Goal: Communication & Community: Answer question/provide support

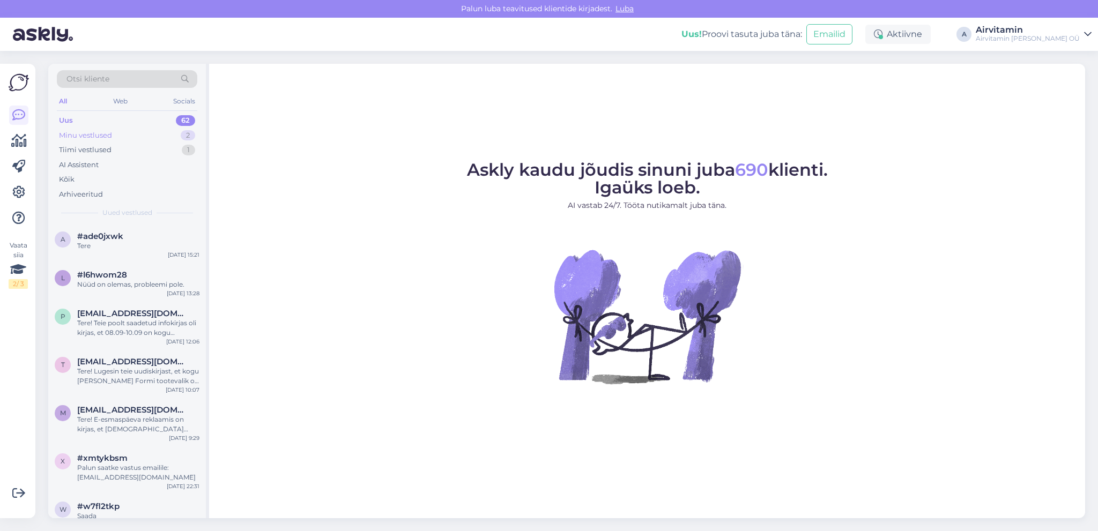
click at [79, 134] on div "Minu vestlused" at bounding box center [85, 135] width 53 height 11
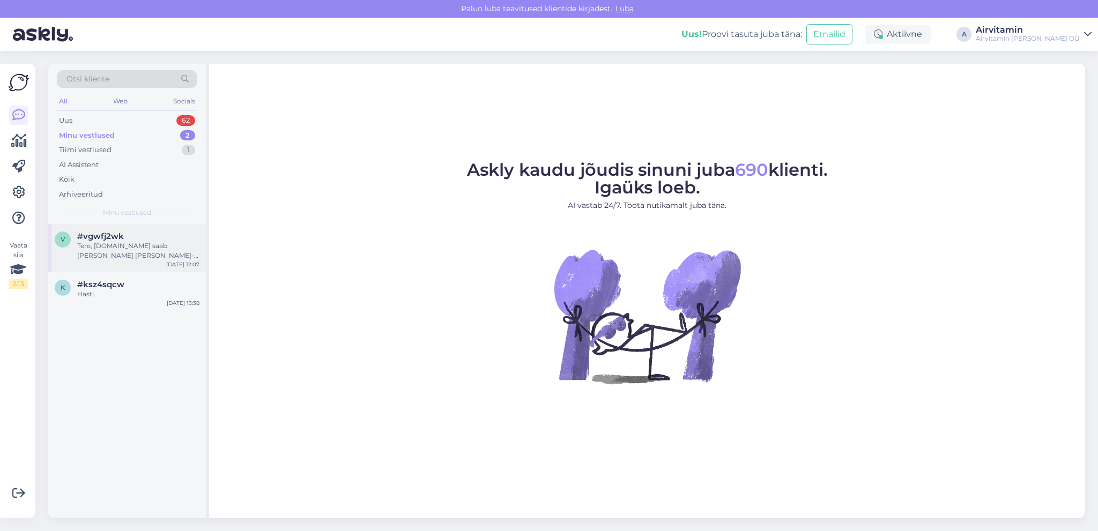
click at [99, 250] on div "Tere, [DOMAIN_NAME] saab [PERSON_NAME] [PERSON_NAME]-i [PERSON_NAME] hinnaga [U…" at bounding box center [138, 250] width 122 height 19
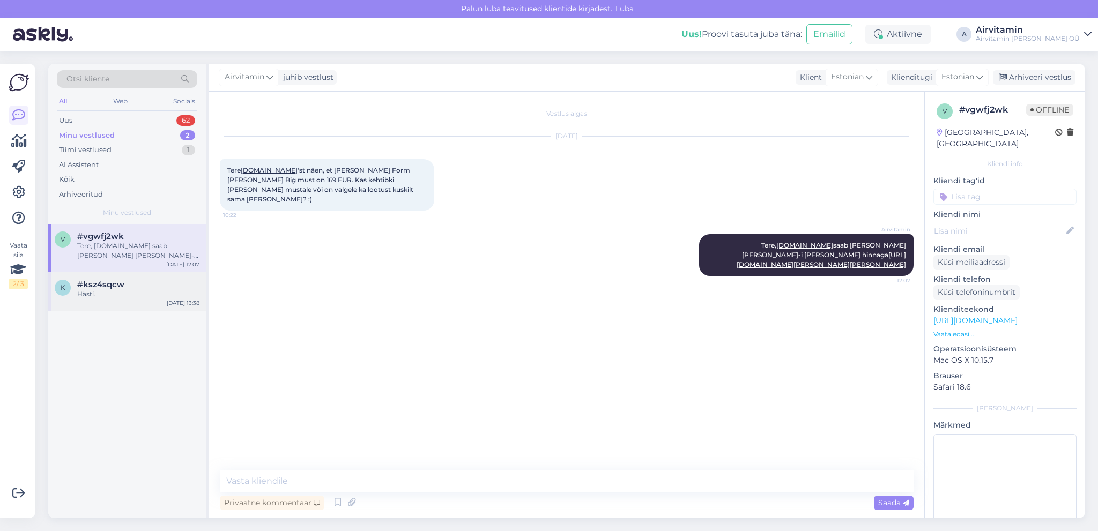
click at [119, 289] on span "#ksz4sqcw" at bounding box center [100, 285] width 47 height 10
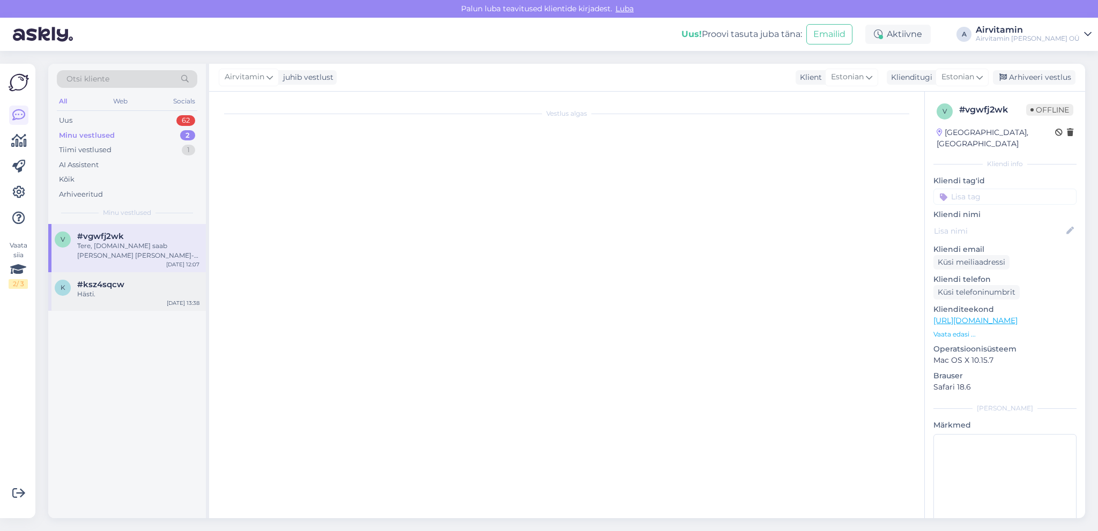
scroll to position [48, 0]
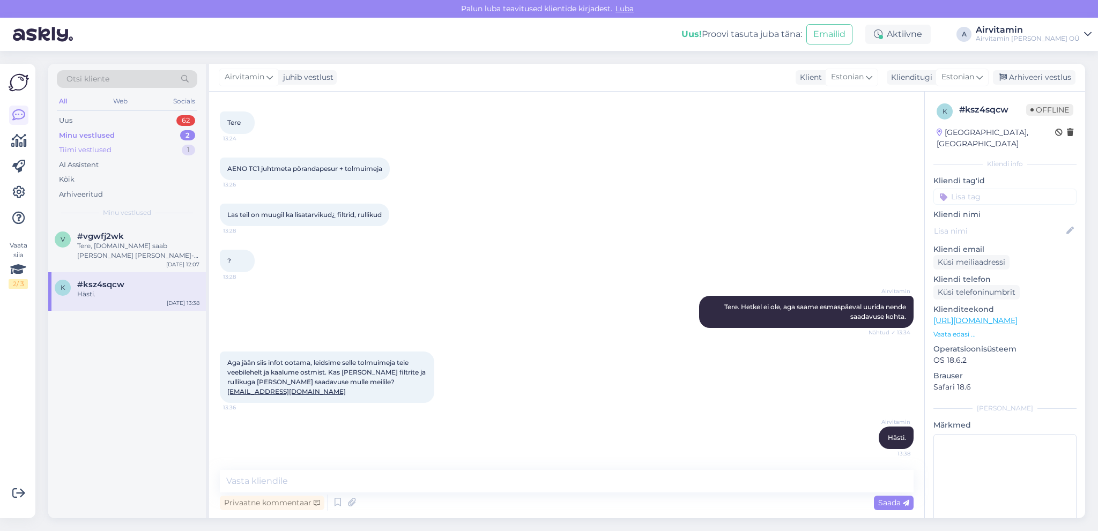
click at [88, 149] on div "Tiimi vestlused" at bounding box center [85, 150] width 53 height 11
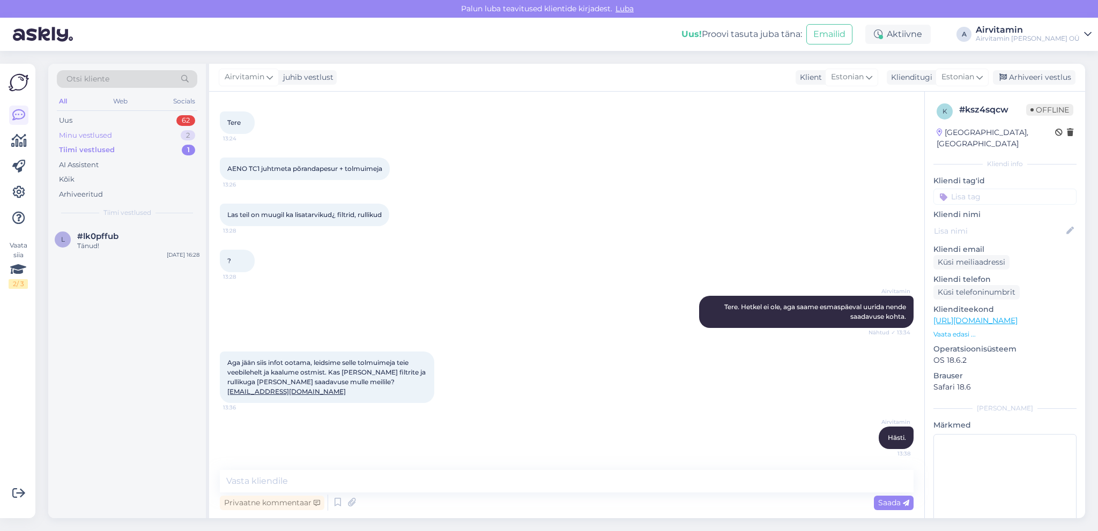
click at [83, 132] on div "Minu vestlused" at bounding box center [85, 135] width 53 height 11
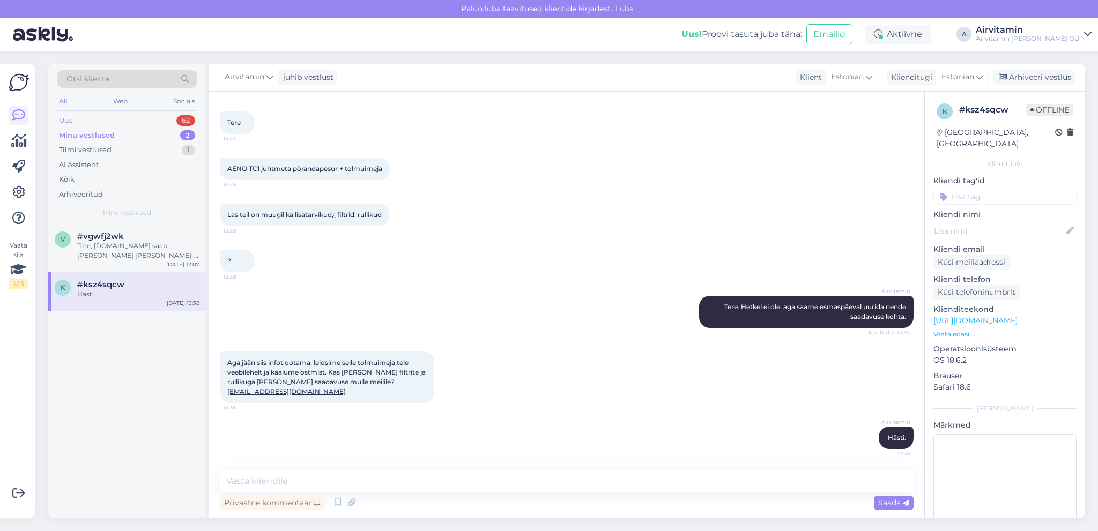
click at [187, 118] on div "62" at bounding box center [185, 120] width 19 height 11
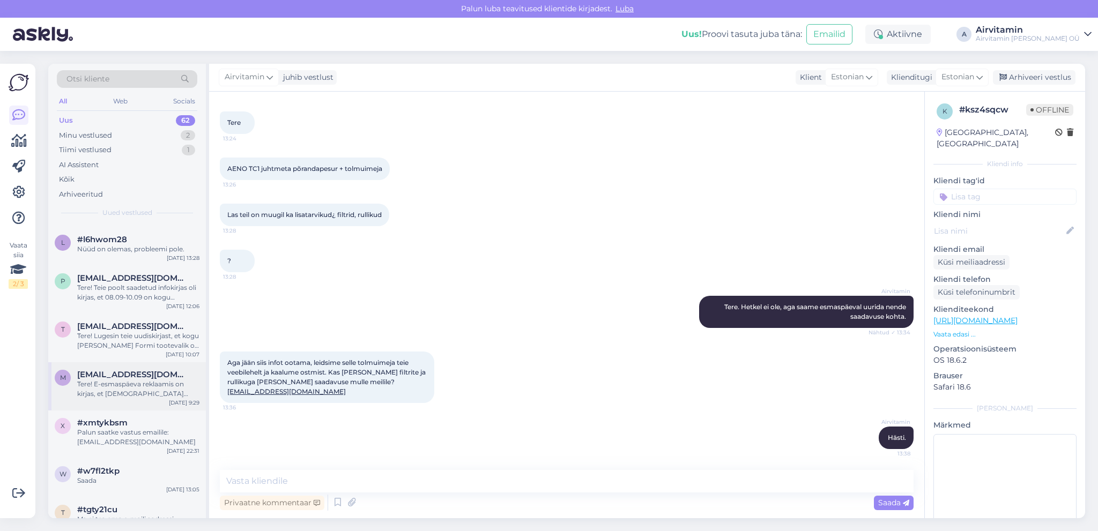
scroll to position [62, 0]
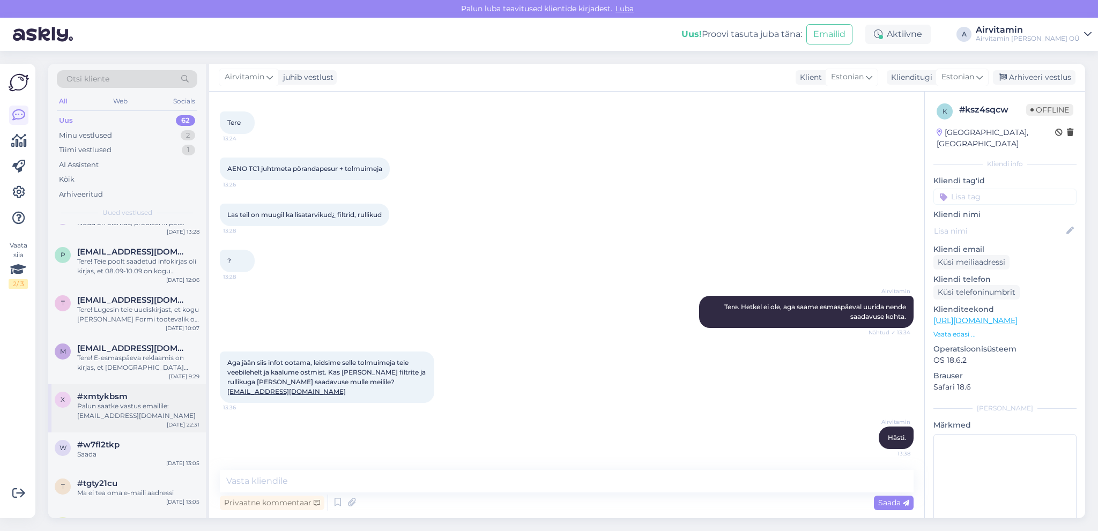
click at [126, 405] on div "Palun saatke vastus emailile: [EMAIL_ADDRESS][DOMAIN_NAME]" at bounding box center [138, 410] width 122 height 19
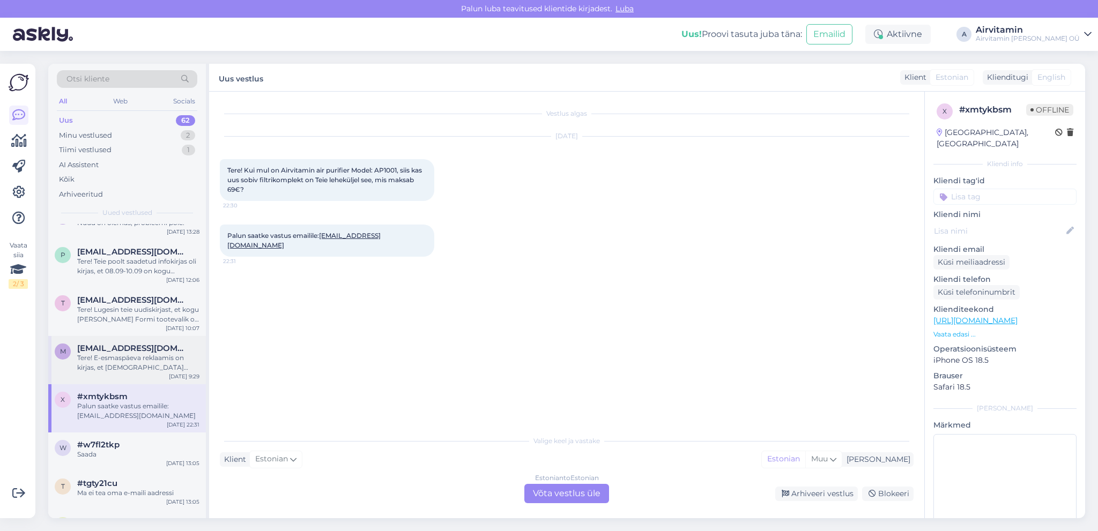
click at [111, 362] on div "Tere! E-esmaspäeva reklaamis on kirjas, et [DEMOGRAPHIC_DATA] rakendub ka filtr…" at bounding box center [138, 362] width 122 height 19
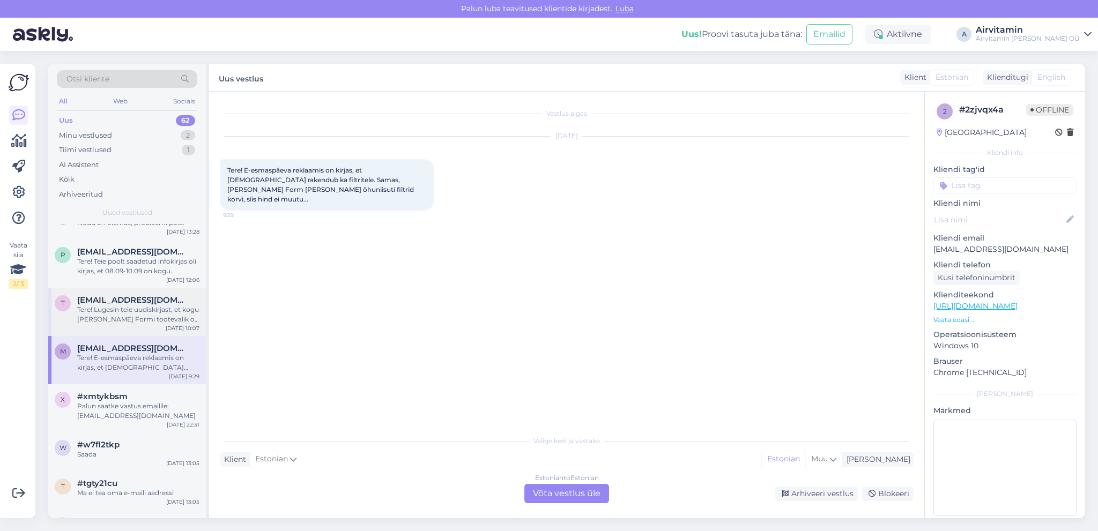
click at [113, 323] on div "Tere! Lugesin teie uudiskirjast, et kogu [PERSON_NAME] Formi tootevalik on 20% …" at bounding box center [138, 314] width 122 height 19
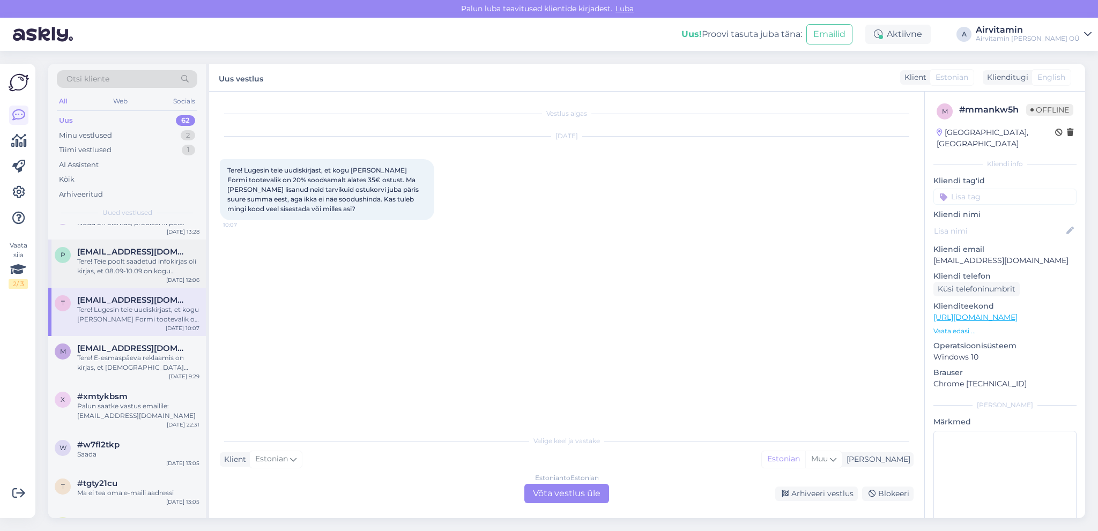
click at [132, 256] on span "[EMAIL_ADDRESS][DOMAIN_NAME]" at bounding box center [132, 252] width 111 height 10
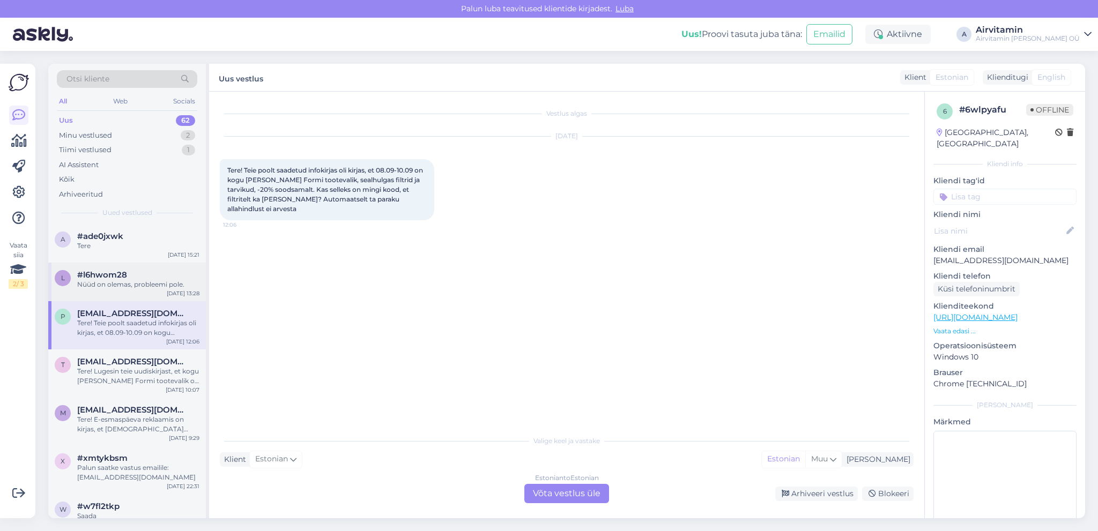
click at [117, 282] on div "Nüüd on olemas, probleemi pole." at bounding box center [138, 285] width 122 height 10
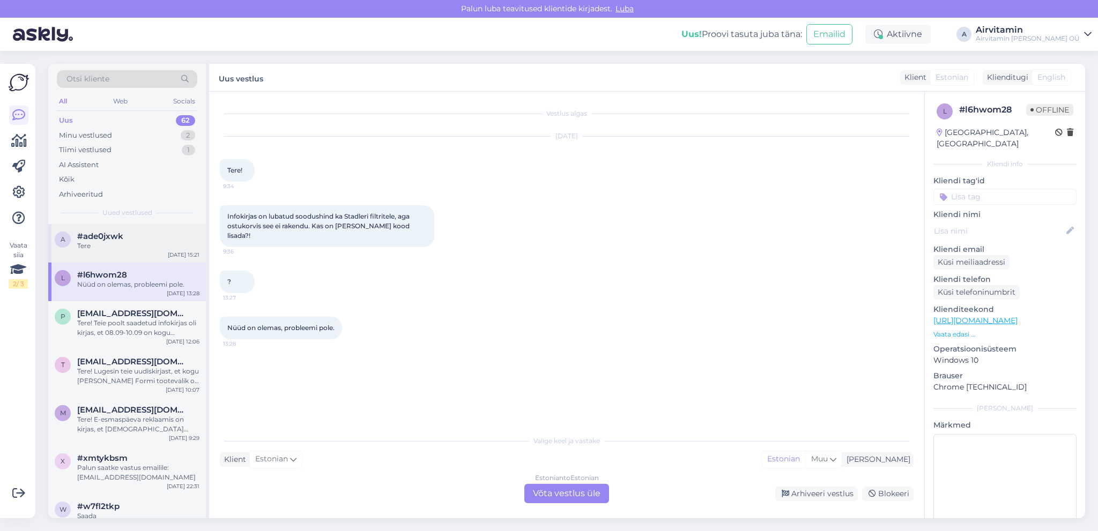
click at [115, 240] on span "#ade0jxwk" at bounding box center [100, 237] width 46 height 10
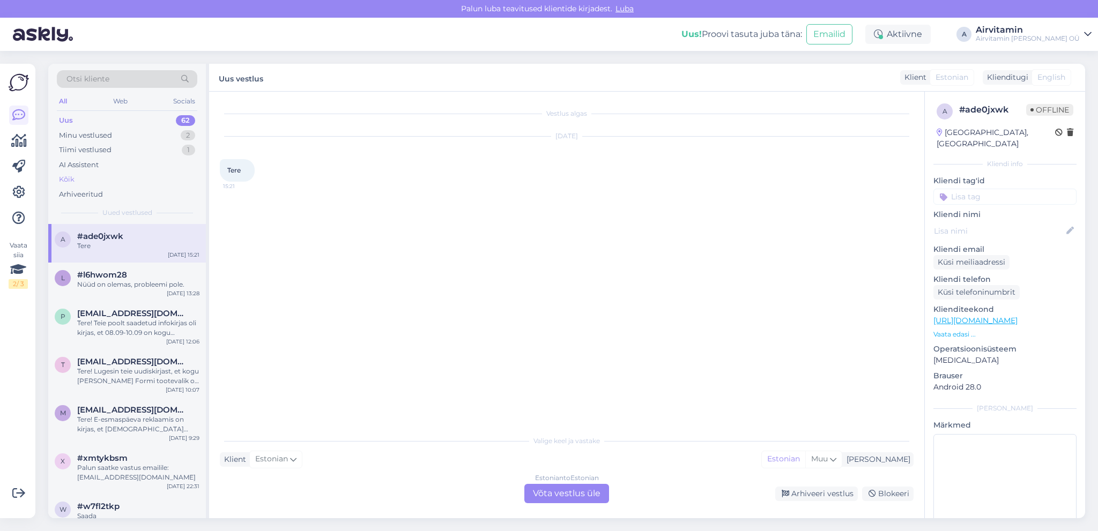
click at [63, 179] on div "Kõik" at bounding box center [67, 179] width 16 height 11
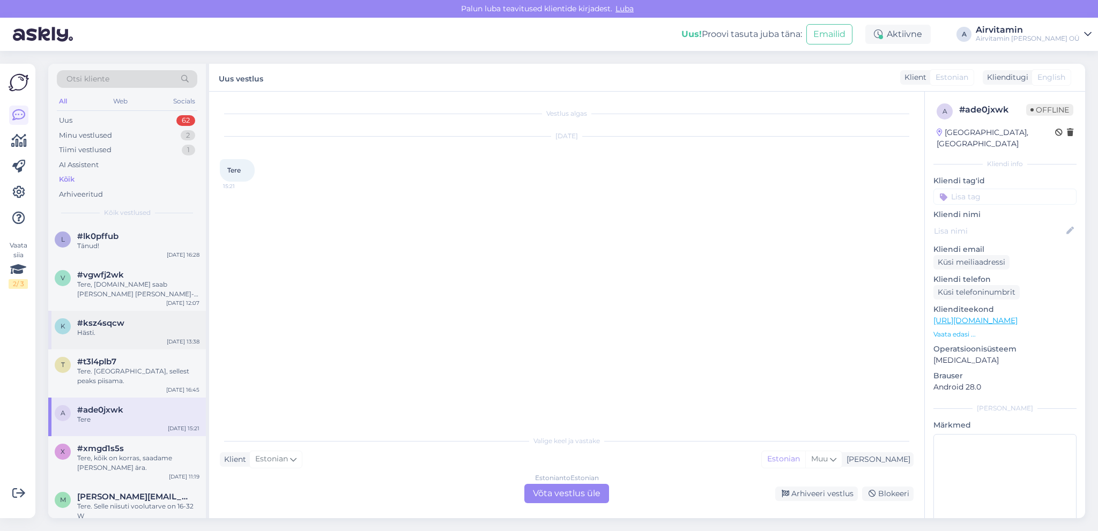
click at [151, 337] on div "Hästi." at bounding box center [138, 333] width 122 height 10
